Goal: Task Accomplishment & Management: Use online tool/utility

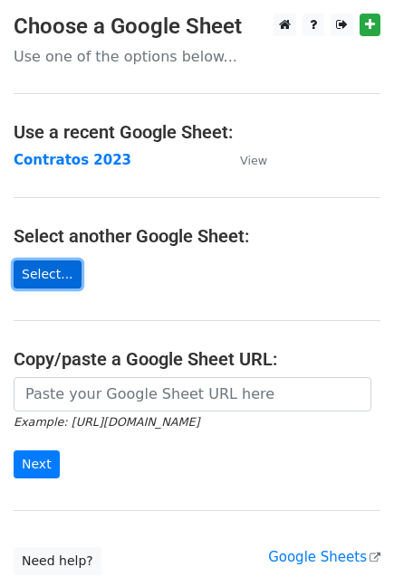
click at [41, 272] on link "Select..." at bounding box center [48, 275] width 68 height 28
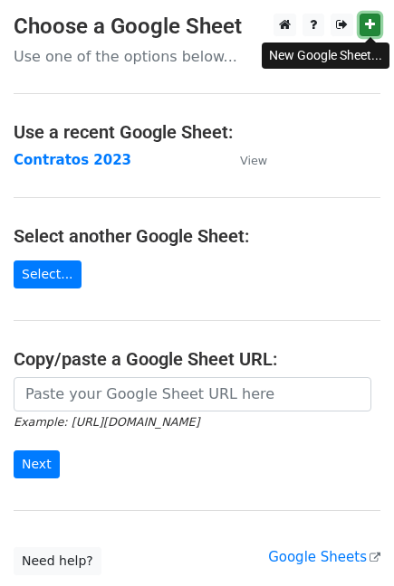
click at [376, 24] on link at bounding box center [369, 25] width 21 height 23
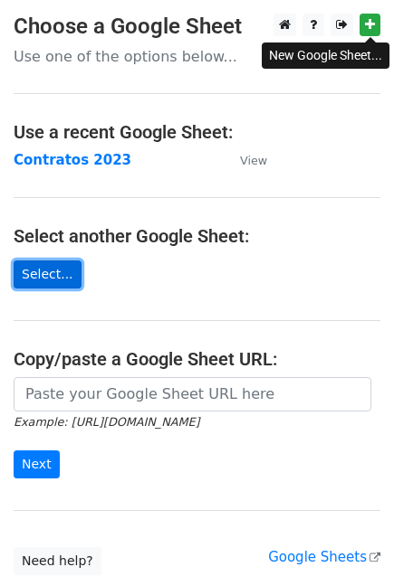
click at [39, 267] on link "Select..." at bounding box center [48, 275] width 68 height 28
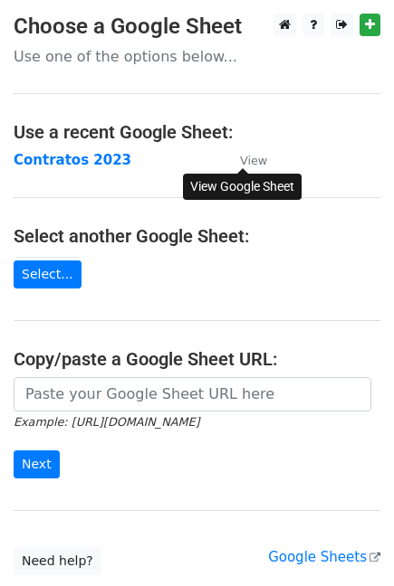
click at [252, 161] on small "View" at bounding box center [253, 161] width 27 height 14
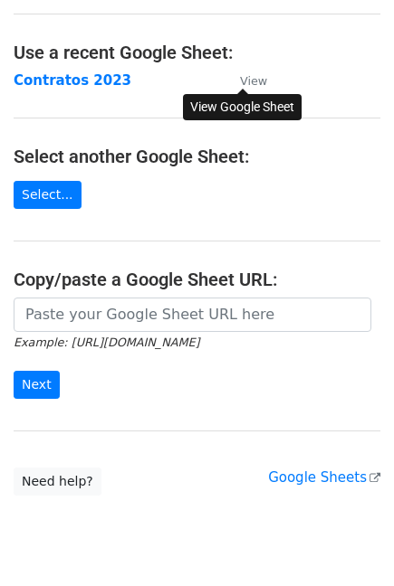
scroll to position [120, 0]
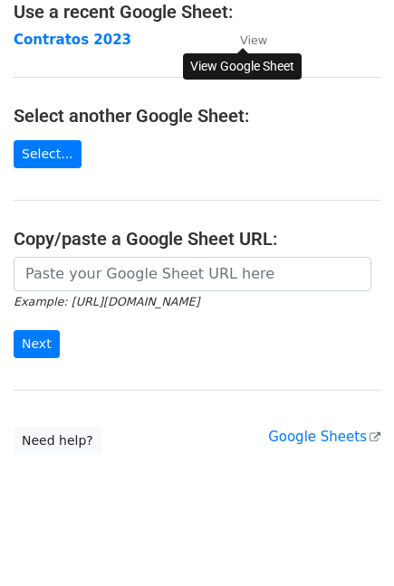
click at [135, 118] on h4 "Select another Google Sheet:" at bounding box center [197, 116] width 367 height 22
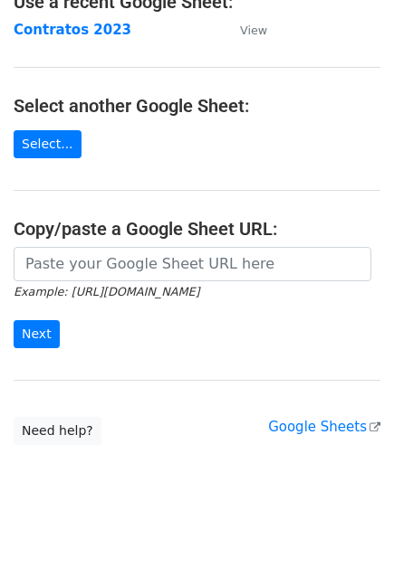
scroll to position [133, 0]
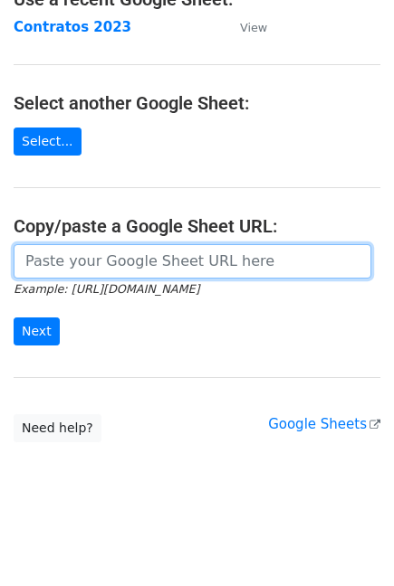
click at [99, 262] on input "url" at bounding box center [192, 261] width 357 height 34
paste input "https://docs.google.com/spreadsheets/d/15t1sL7OPO2RpmV2YN_KT5Jzw7DKvw1aw5Q0gP1R…"
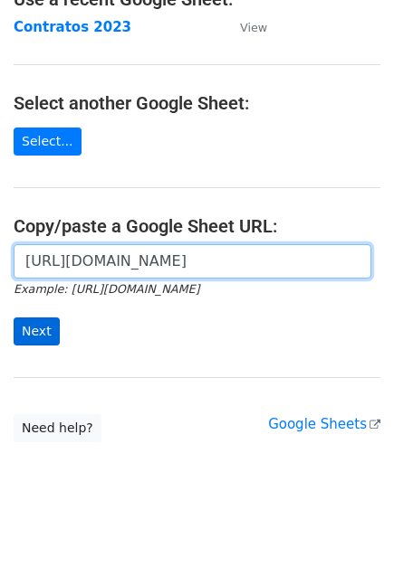
type input "https://docs.google.com/spreadsheets/d/15t1sL7OPO2RpmV2YN_KT5Jzw7DKvw1aw5Q0gP1R…"
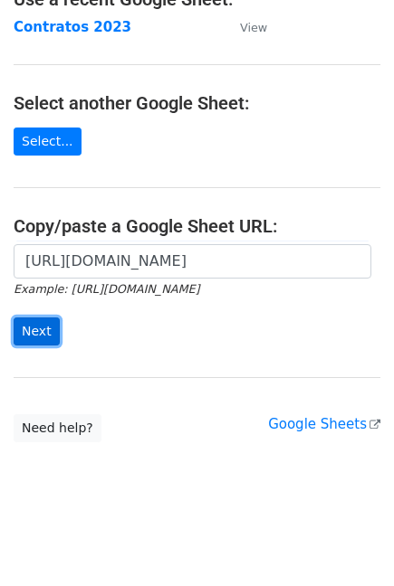
click at [40, 339] on input "Next" at bounding box center [37, 332] width 46 height 28
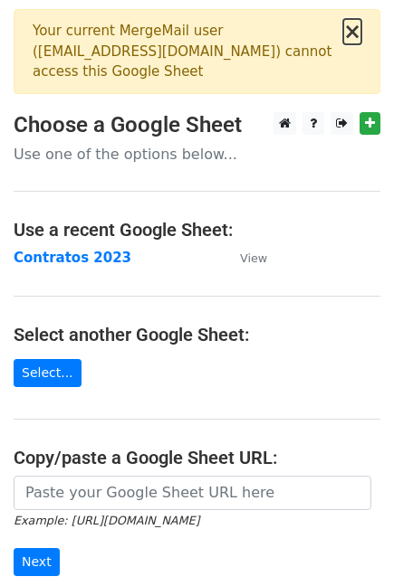
click at [353, 28] on button "×" at bounding box center [352, 32] width 18 height 22
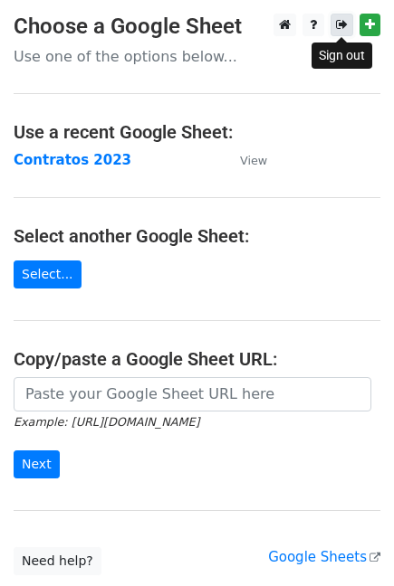
click at [341, 25] on icon at bounding box center [342, 24] width 12 height 13
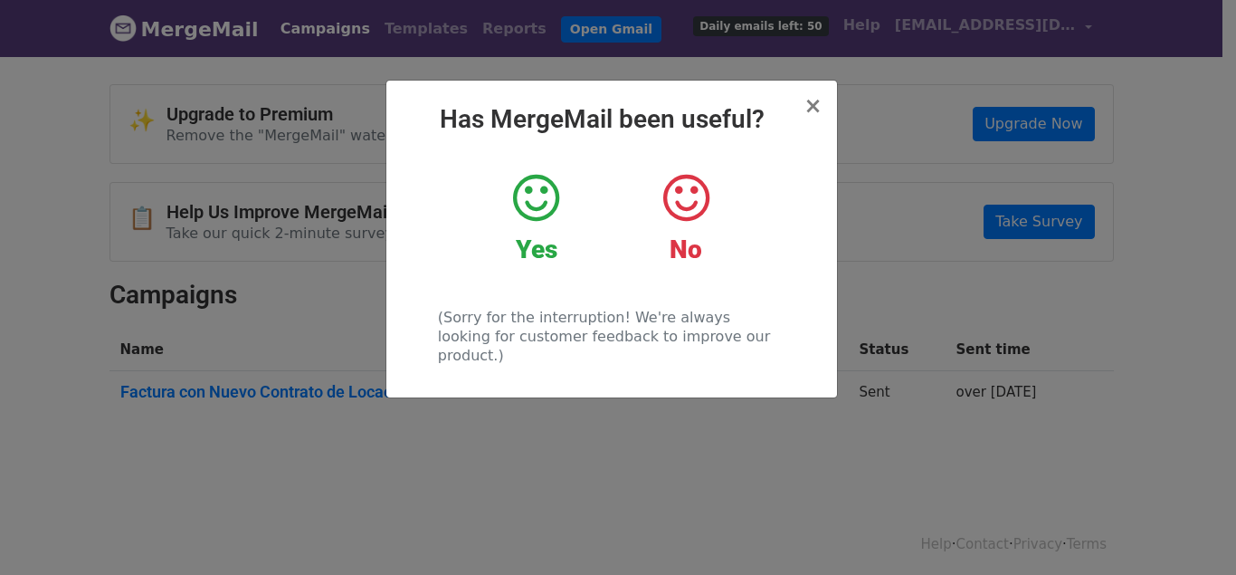
click at [528, 202] on icon at bounding box center [536, 198] width 46 height 54
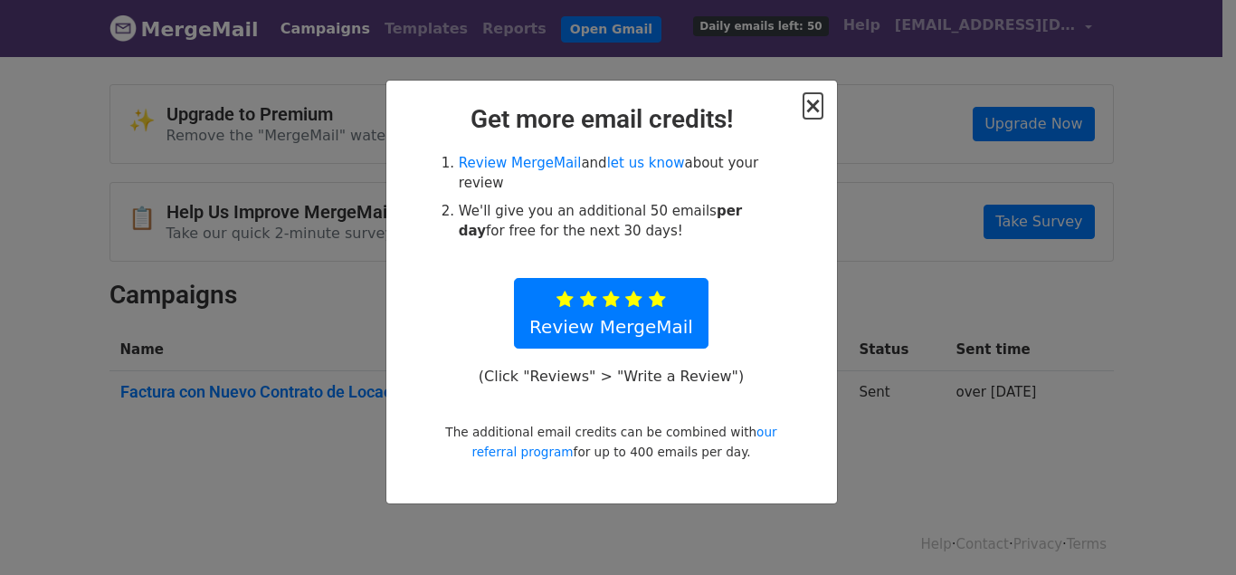
click at [814, 100] on span "×" at bounding box center [813, 105] width 18 height 25
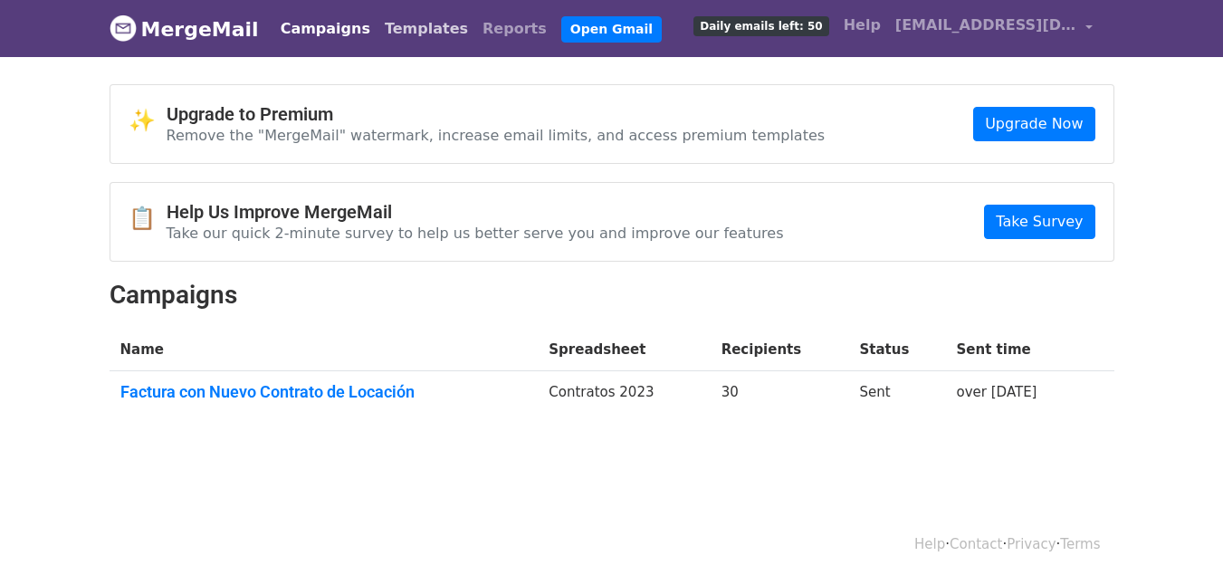
click at [390, 29] on link "Templates" at bounding box center [426, 29] width 98 height 36
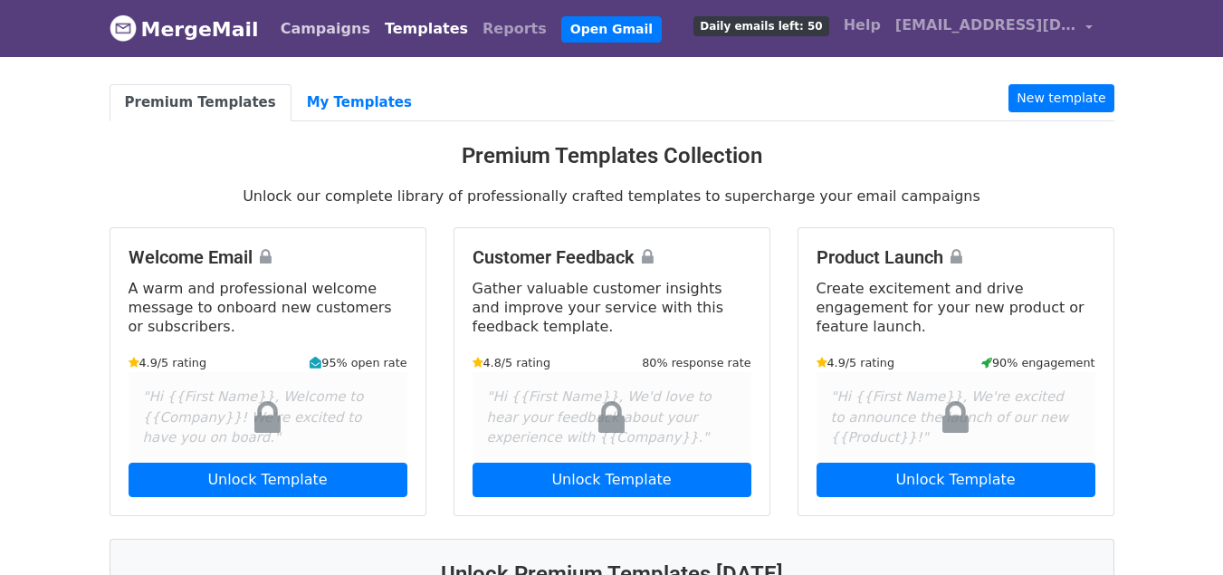
click at [323, 34] on link "Campaigns" at bounding box center [325, 29] width 104 height 36
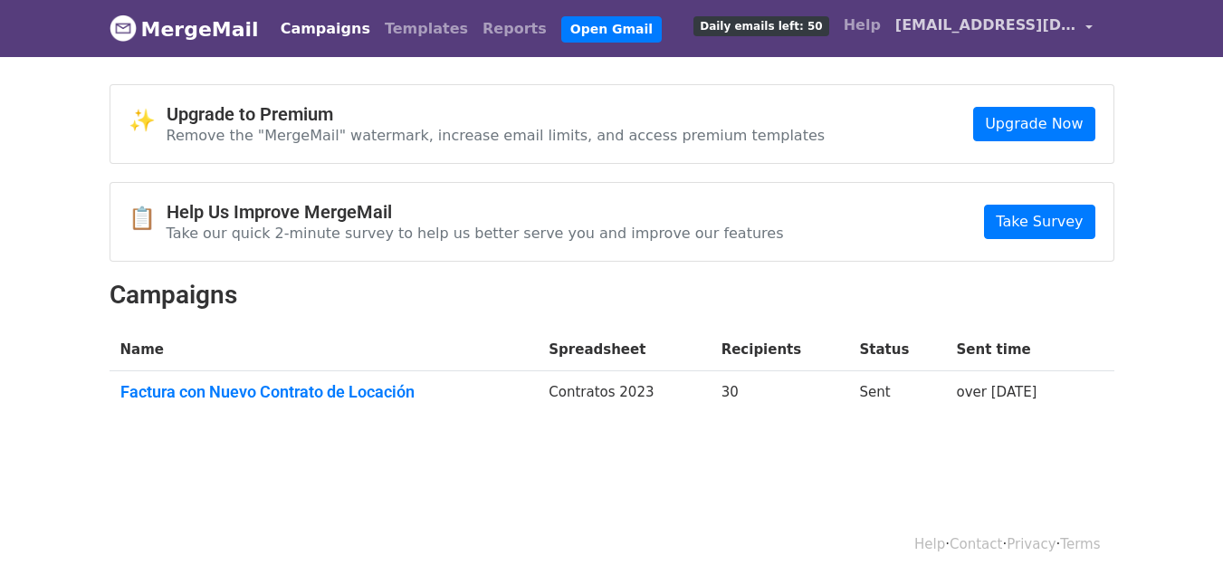
click at [1085, 24] on link "[EMAIL_ADDRESS][DOMAIN_NAME]" at bounding box center [994, 28] width 212 height 43
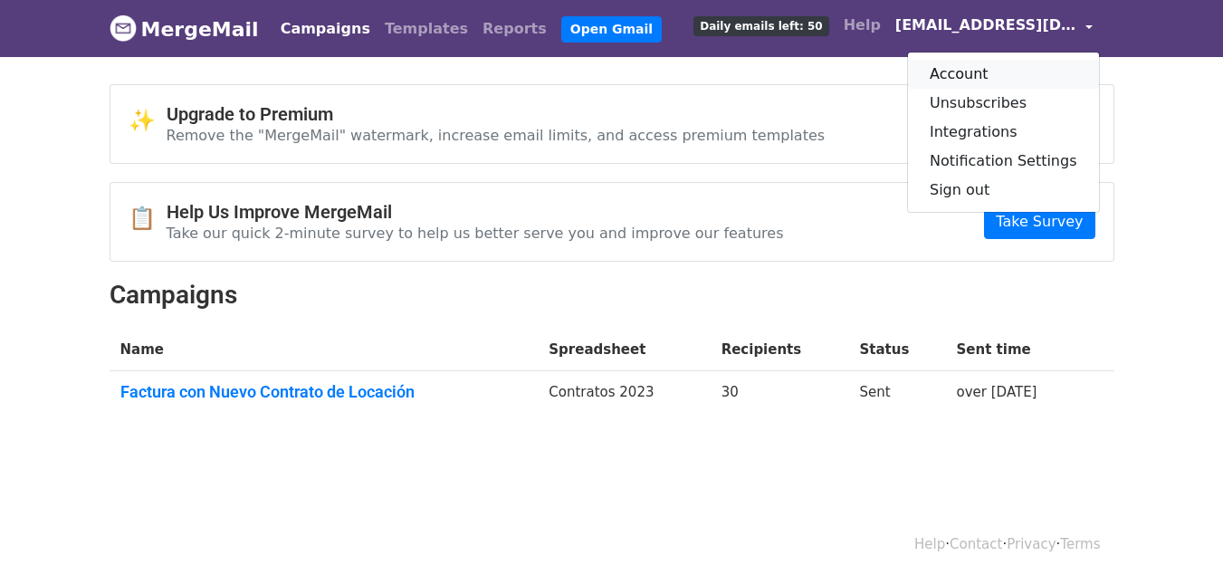
click at [963, 71] on link "Account" at bounding box center [1003, 74] width 191 height 29
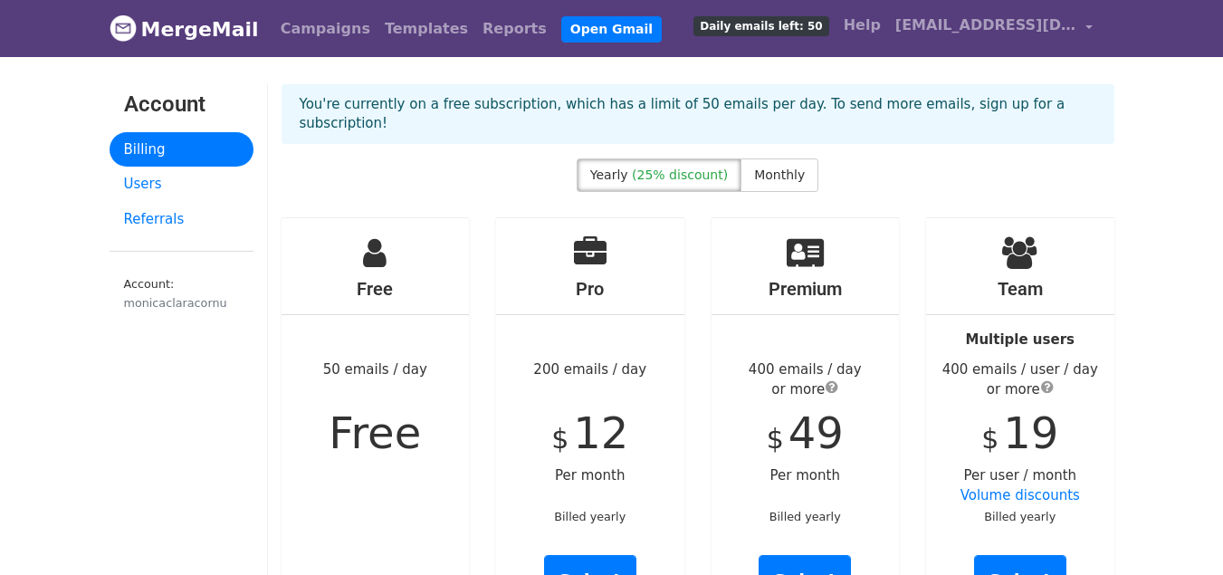
click at [634, 99] on p "You're currently on a free subscription, which has a limit of 50 emails per day…" at bounding box center [698, 114] width 796 height 38
click at [138, 32] on link "MergeMail" at bounding box center [184, 29] width 149 height 38
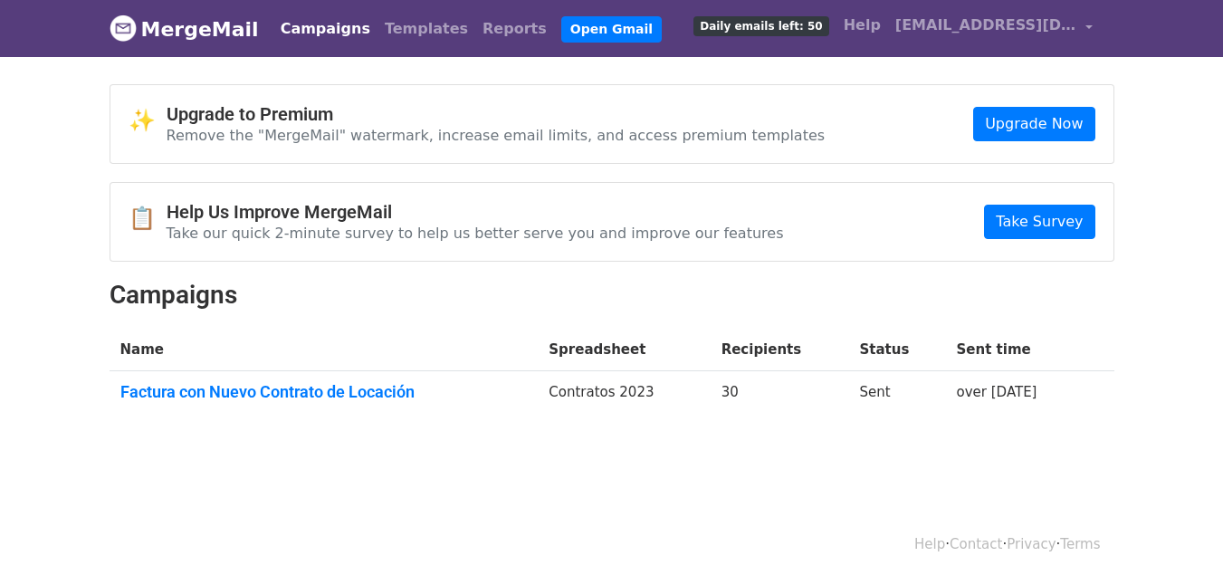
drag, startPoint x: 785, startPoint y: 391, endPoint x: 1061, endPoint y: 399, distance: 276.1
click at [1061, 399] on tr "Factura con Nuevo Contrato de Locación Contratos 2023 30 Sent over [DATE]" at bounding box center [612, 395] width 1005 height 49
click at [897, 442] on body "MergeMail Campaigns Templates Reports Open Gmail Daily emails left: 50 Help [EM…" at bounding box center [611, 253] width 1223 height 507
click at [582, 277] on div "✨ Upgrade to Premium Remove the "MergeMail" watermark, increase email limits, a…" at bounding box center [612, 259] width 1032 height 350
click at [652, 71] on body "MergeMail Campaigns Templates Reports Open Gmail Daily emails left: 50 Help mon…" at bounding box center [611, 253] width 1223 height 507
